Goal: Use online tool/utility: Use online tool/utility

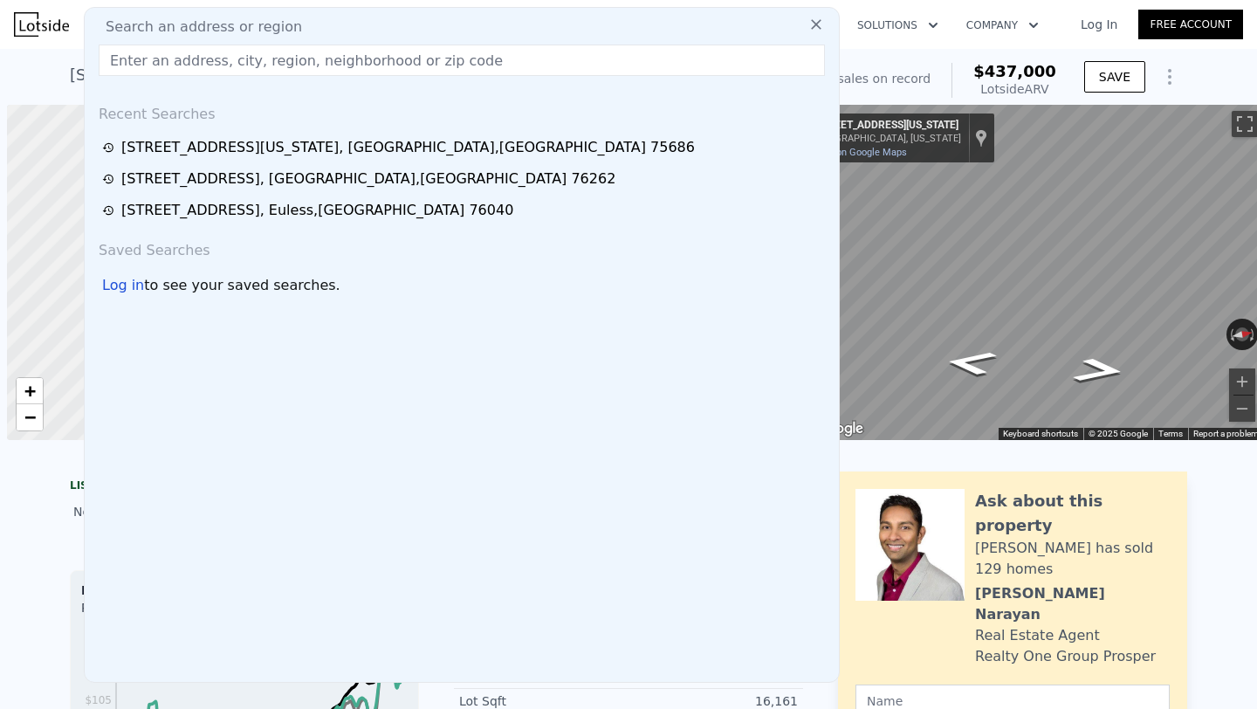
scroll to position [0, 7]
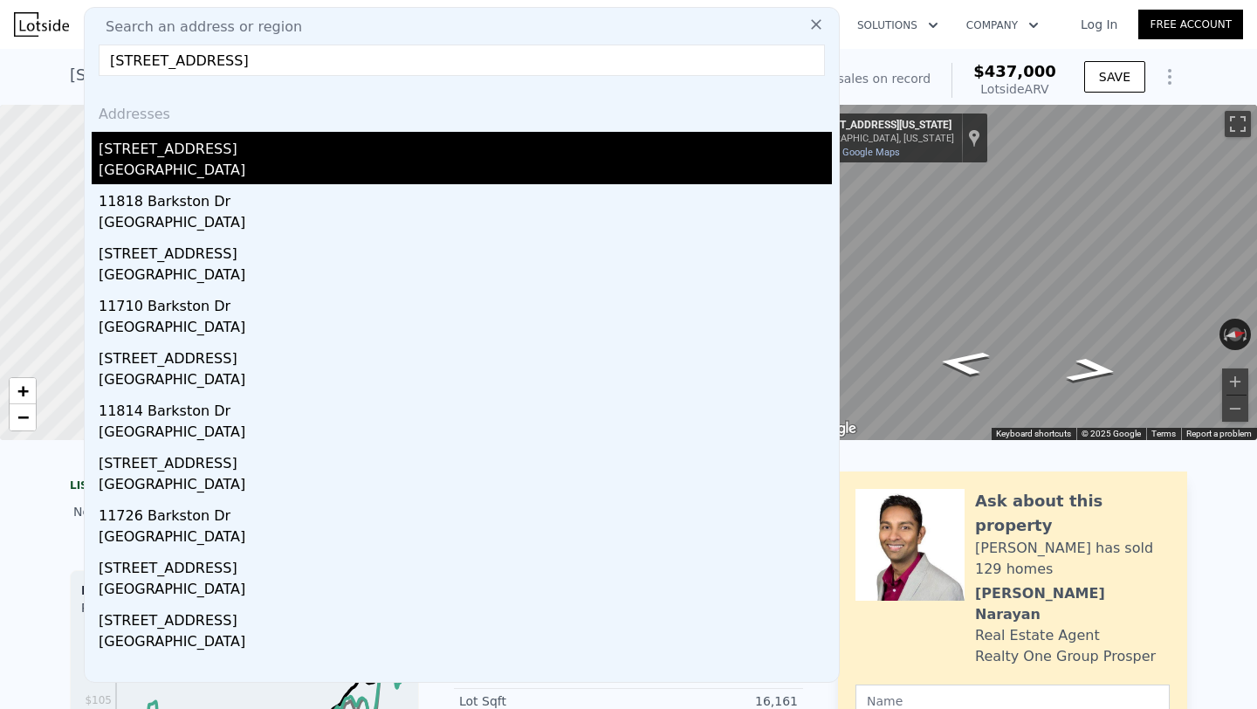
type input "[STREET_ADDRESS]"
click at [237, 170] on div "[GEOGRAPHIC_DATA]" at bounding box center [465, 172] width 733 height 24
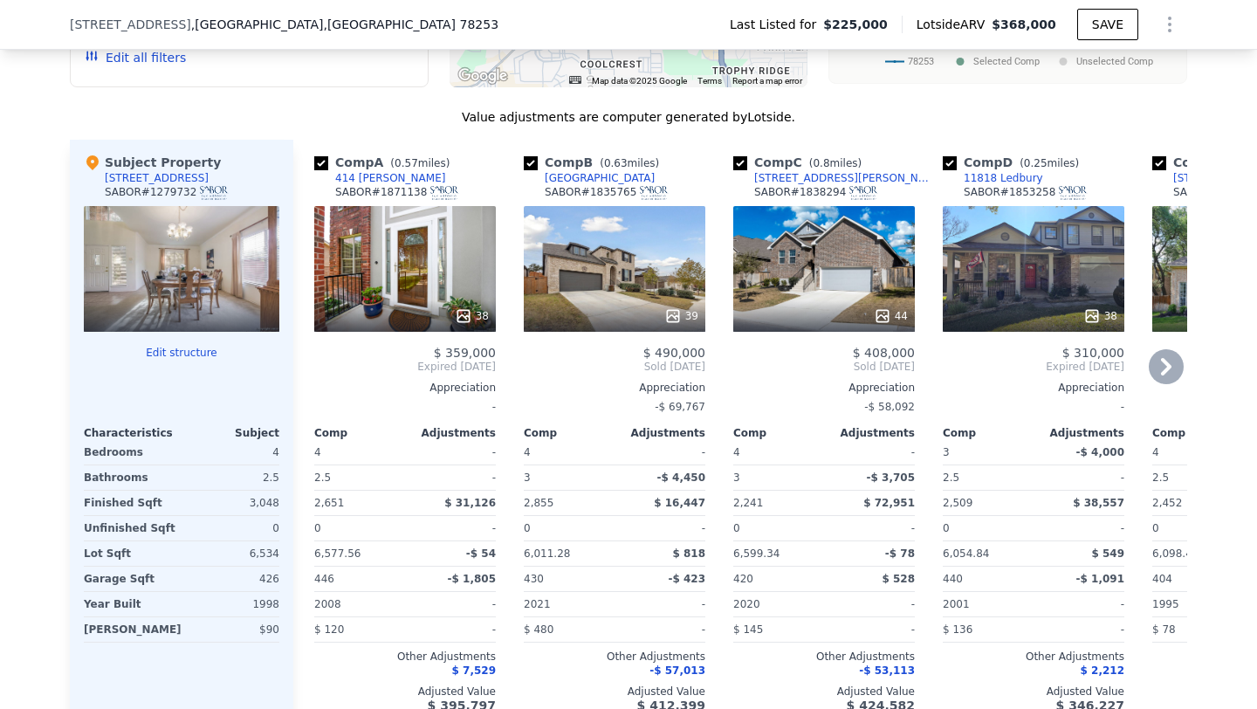
type input "6"
type input "7"
type input "3488"
type input "4464"
type input "19079.28"
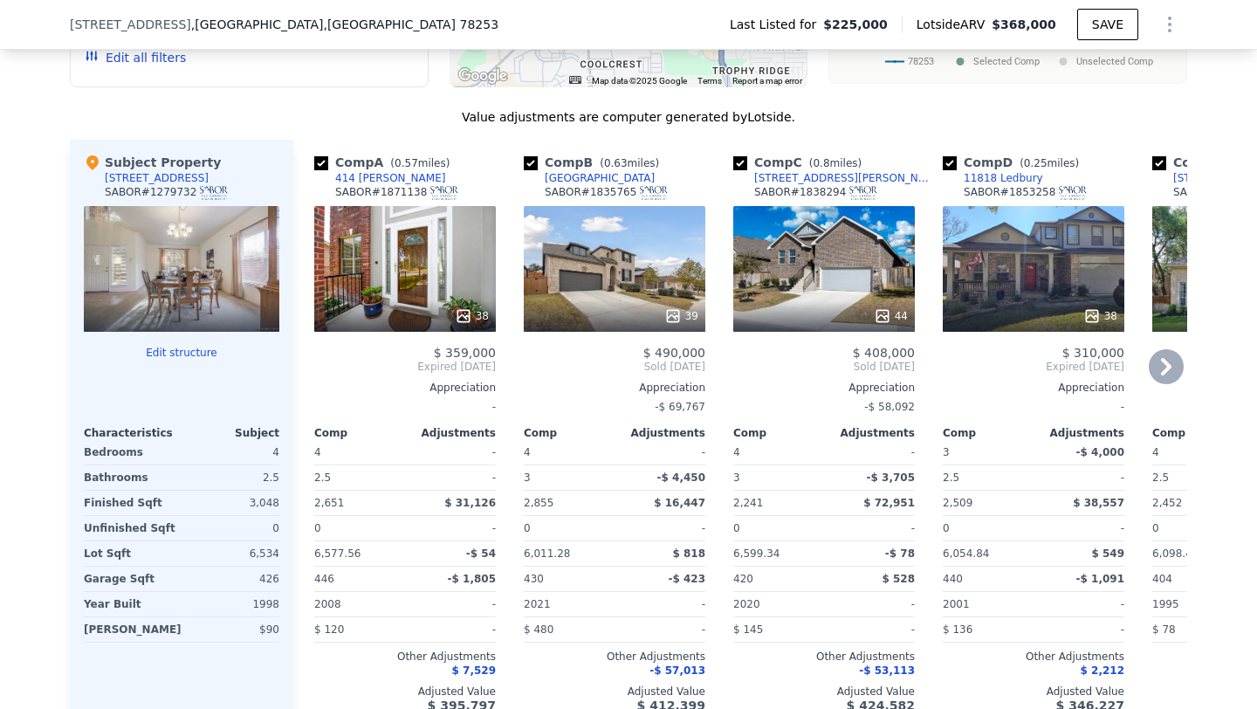
type input "879912"
type input "$ 437,000"
type input "6"
type input "$ 30,005"
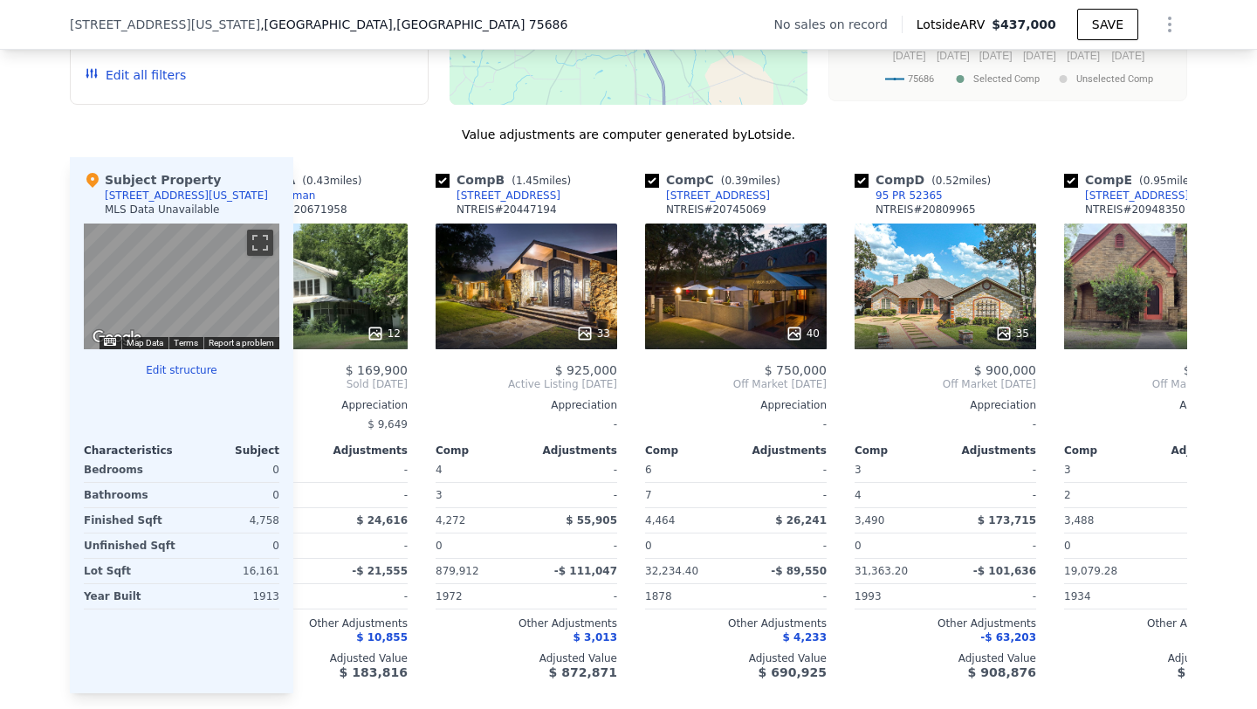
scroll to position [0, 405]
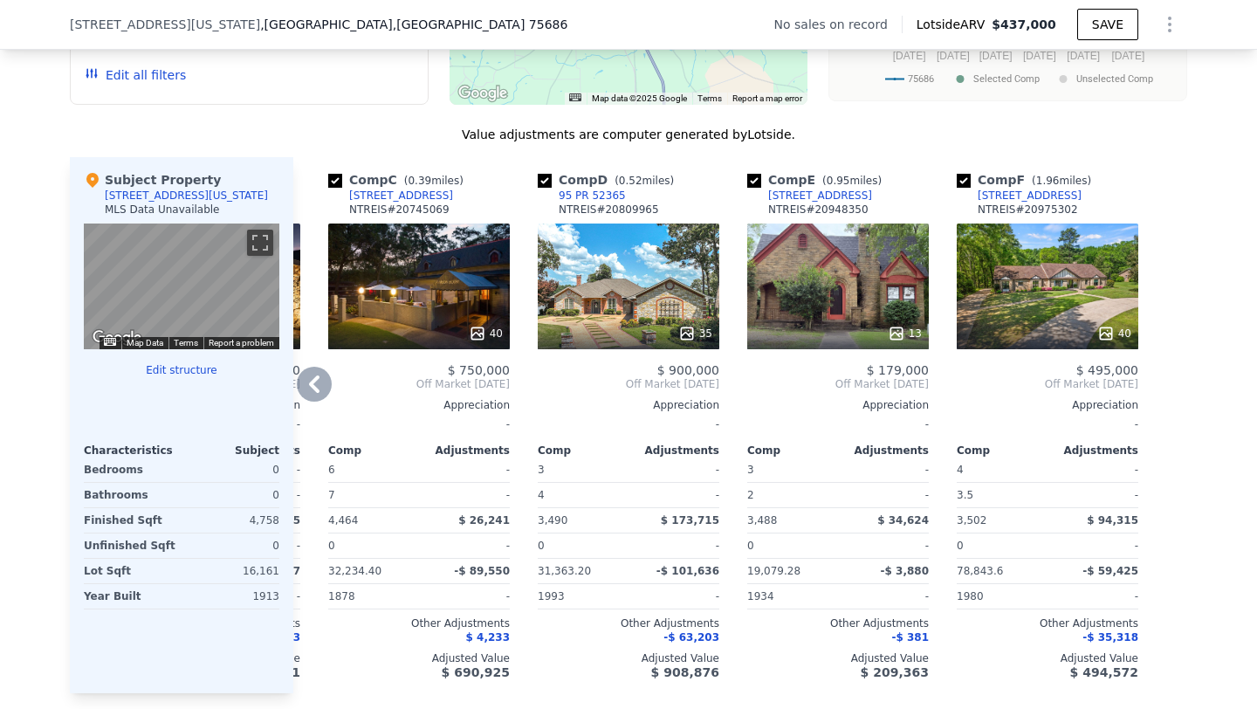
type input "4"
type input "4.5"
type input "2241"
type input "3672"
type input "6011.280000000001"
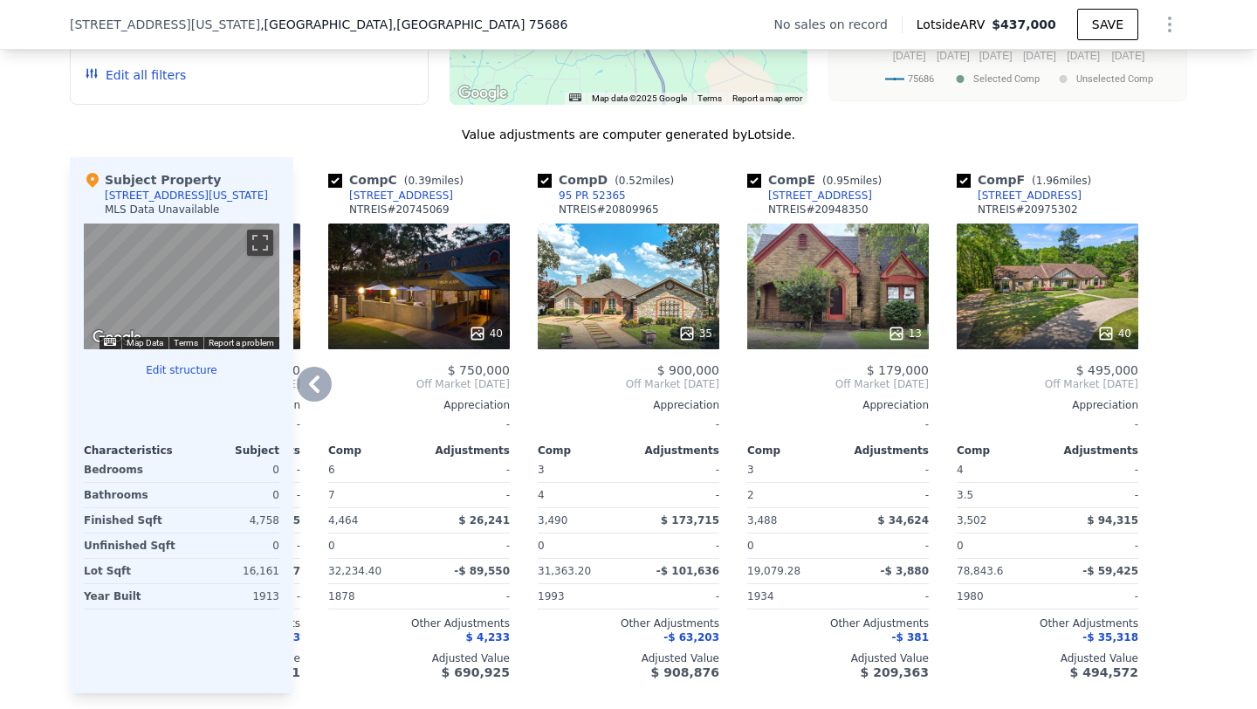
type input "9147.6"
type input "$ 368,000"
type input "4"
type input "$ 108,254"
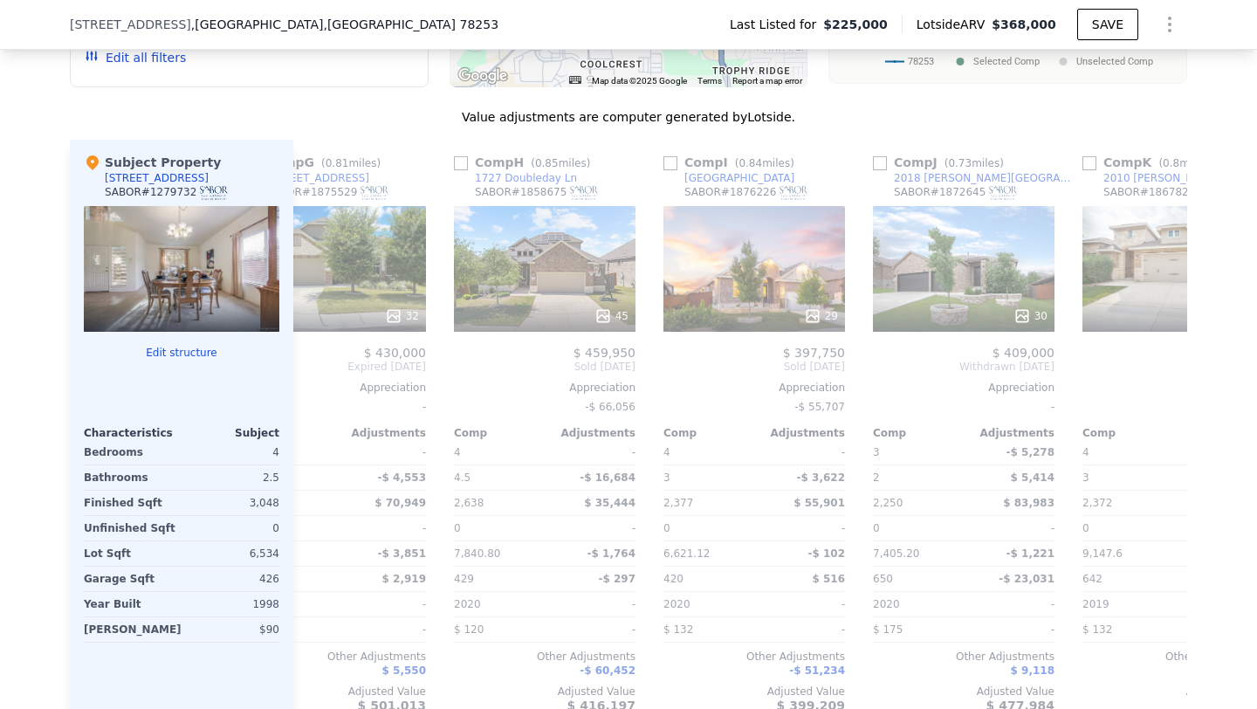
scroll to position [0, 1662]
